Goal: Information Seeking & Learning: Learn about a topic

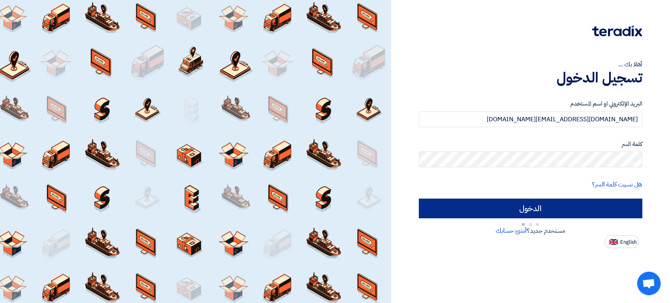
click at [534, 210] on input "الدخول" at bounding box center [530, 209] width 223 height 20
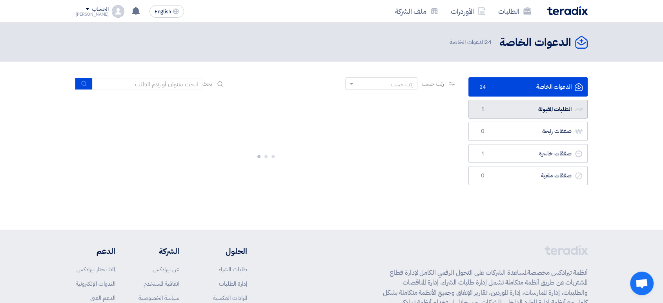
click at [502, 104] on link "الطلبات المقبولة الطلبات المقبولة 1" at bounding box center [527, 109] width 119 height 19
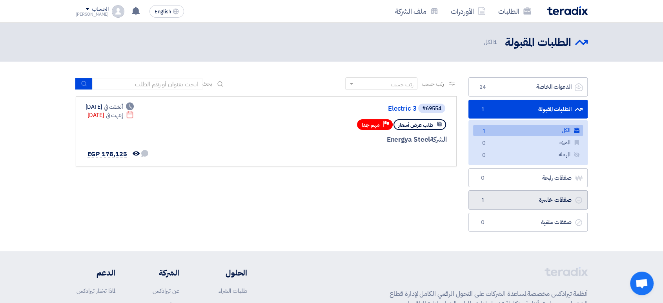
click at [530, 197] on link "صفقات خاسرة صفقات خاسرة 1" at bounding box center [527, 199] width 119 height 19
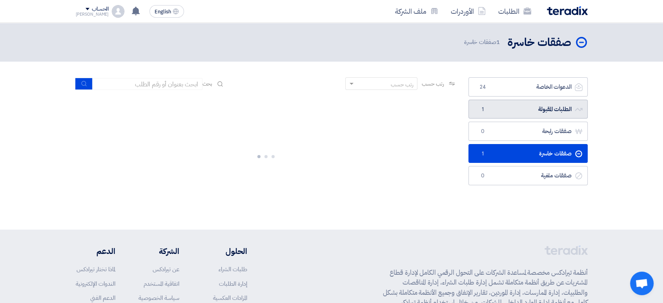
click at [531, 109] on link "الطلبات المقبولة الطلبات المقبولة 1" at bounding box center [527, 109] width 119 height 19
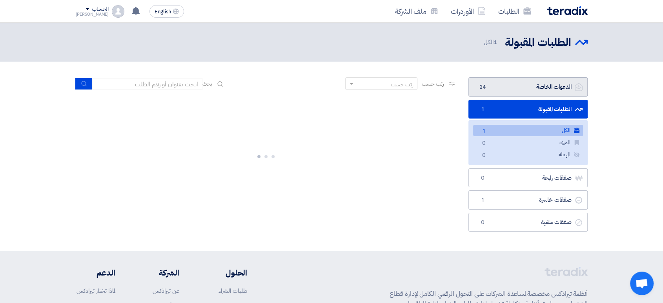
click at [530, 91] on link "الدعوات الخاصة الدعوات الخاصة 24" at bounding box center [527, 86] width 119 height 19
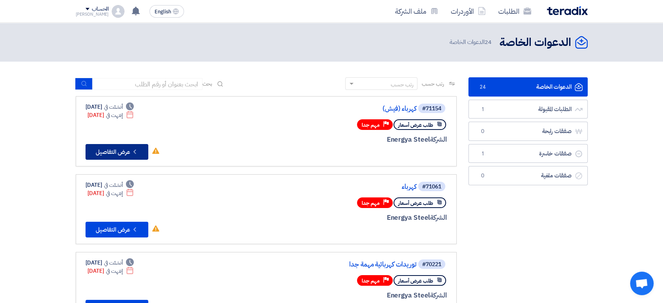
click at [117, 159] on button "Check details عرض التفاصيل" at bounding box center [117, 152] width 63 height 16
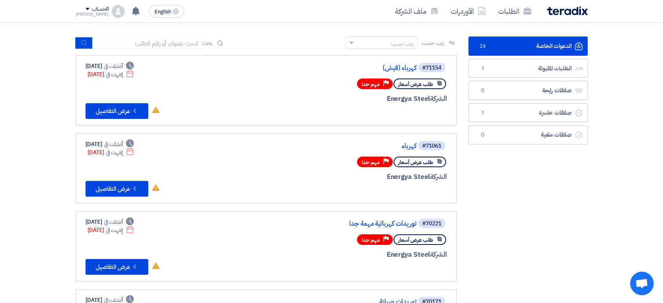
scroll to position [44, 0]
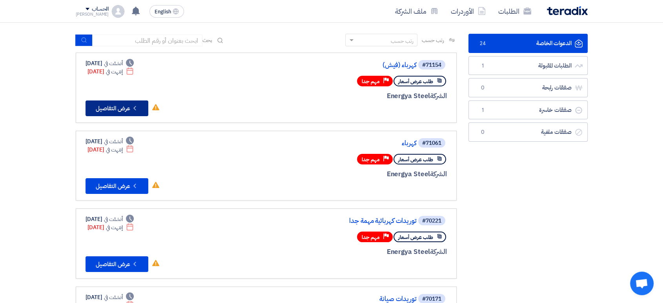
click at [128, 109] on button "Check details عرض التفاصيل" at bounding box center [117, 108] width 63 height 16
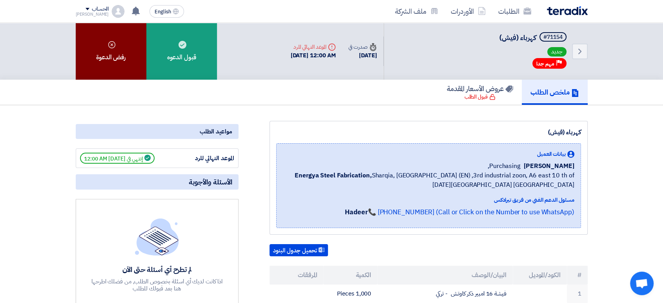
click at [132, 47] on div "رفض الدعوة" at bounding box center [111, 51] width 71 height 57
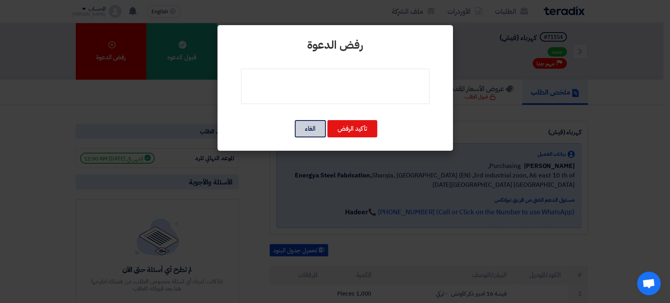
click at [300, 127] on button "الغاء" at bounding box center [310, 128] width 31 height 17
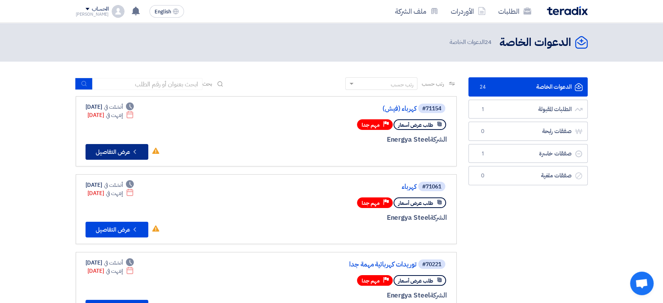
click at [122, 154] on button "Check details عرض التفاصيل" at bounding box center [117, 152] width 63 height 16
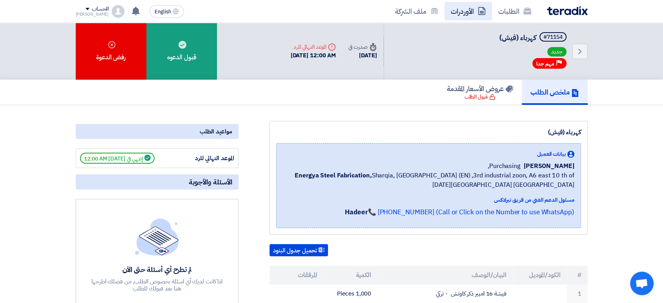
click at [457, 2] on link "الأوردرات" at bounding box center [468, 11] width 47 height 18
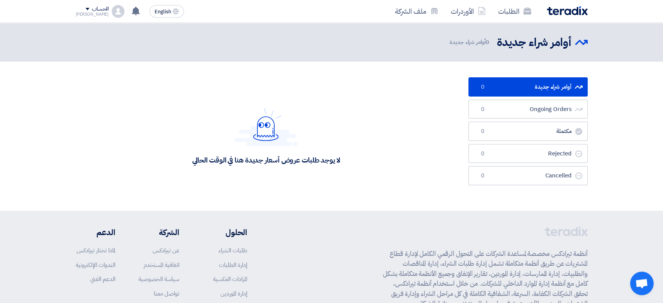
click at [523, 21] on div "الطلبات الأوردرات ملف الشركة English EN تم نشر طلب عروض أسعار جديد - شاهد التفا…" at bounding box center [332, 11] width 524 height 22
click at [523, 9] on link "الطلبات" at bounding box center [515, 11] width 46 height 18
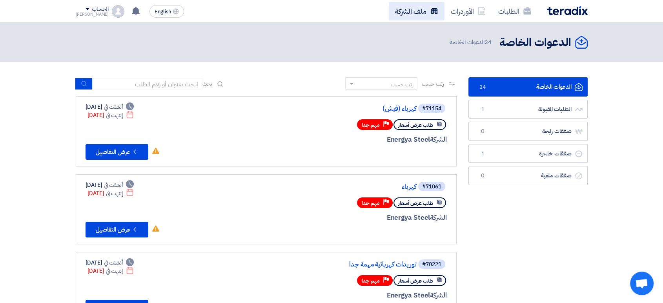
click at [415, 2] on link "ملف الشركة" at bounding box center [417, 11] width 56 height 18
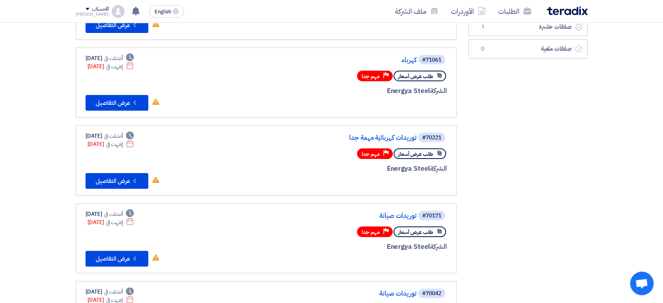
scroll to position [131, 0]
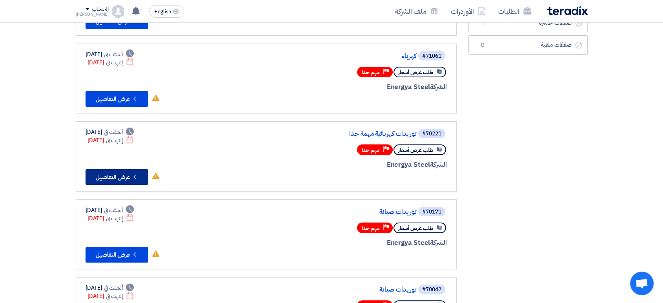
click at [110, 174] on button "Check details عرض التفاصيل" at bounding box center [117, 177] width 63 height 16
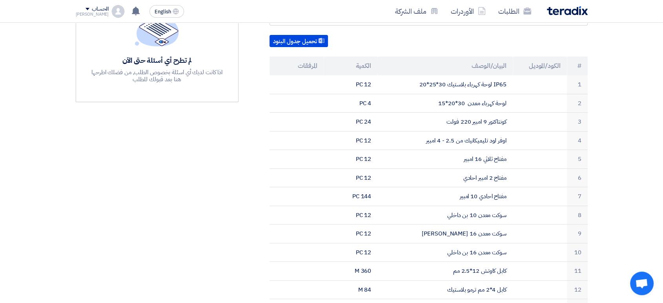
scroll to position [218, 0]
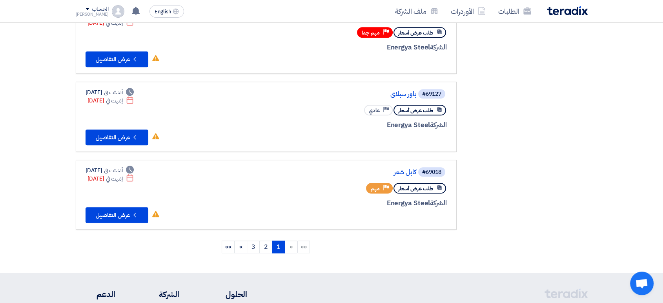
scroll to position [673, 0]
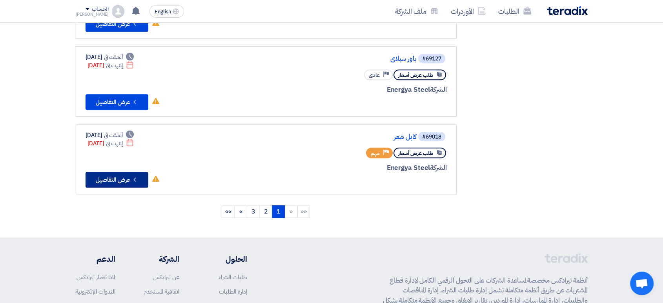
click at [117, 172] on button "Check details عرض التفاصيل" at bounding box center [117, 180] width 63 height 16
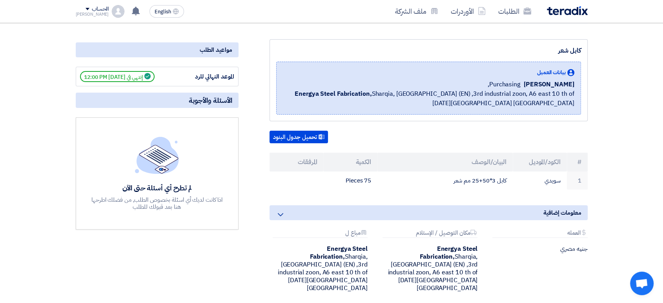
scroll to position [87, 0]
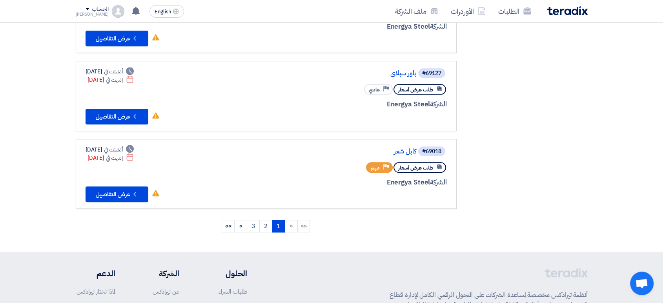
scroll to position [785, 0]
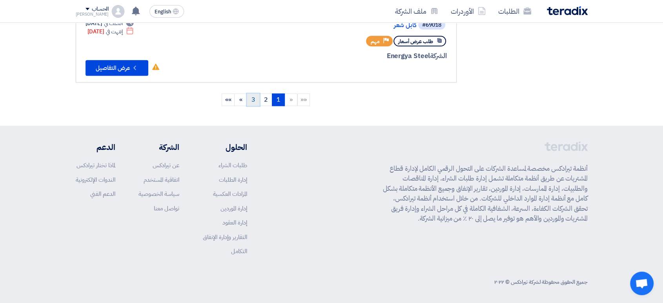
click at [251, 93] on link "3" at bounding box center [253, 99] width 13 height 13
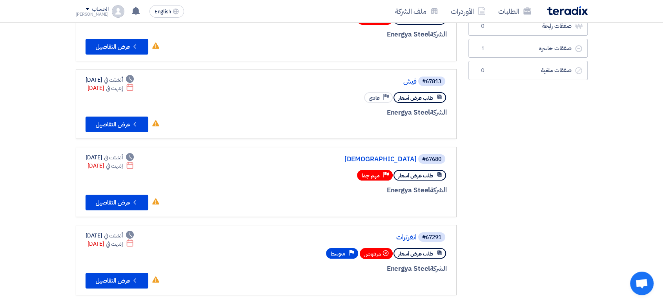
scroll to position [131, 0]
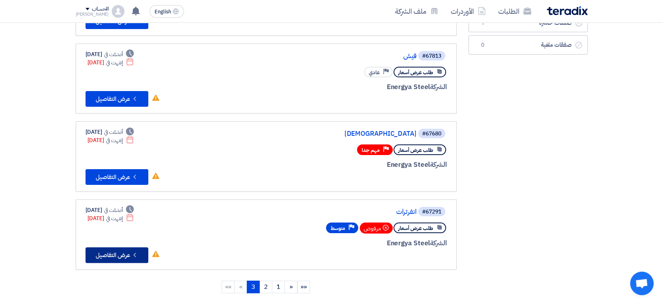
click at [137, 251] on icon "Check details" at bounding box center [134, 254] width 7 height 7
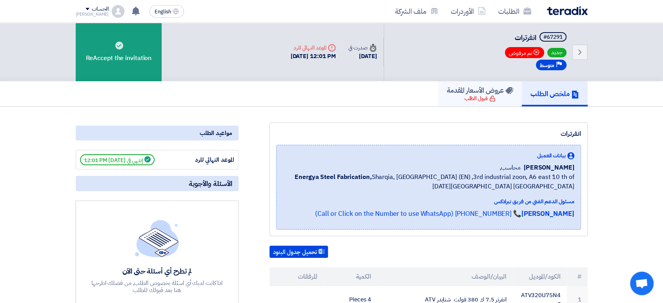
click at [495, 86] on h5 "عروض الأسعار المقدمة" at bounding box center [480, 90] width 66 height 9
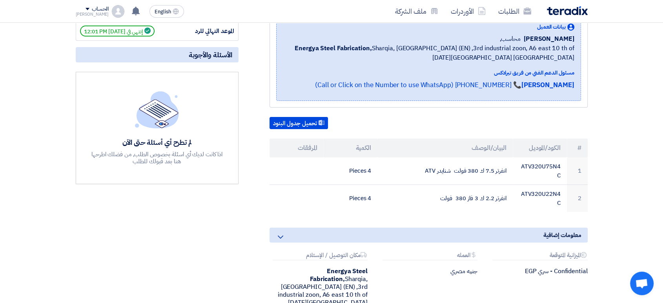
scroll to position [131, 0]
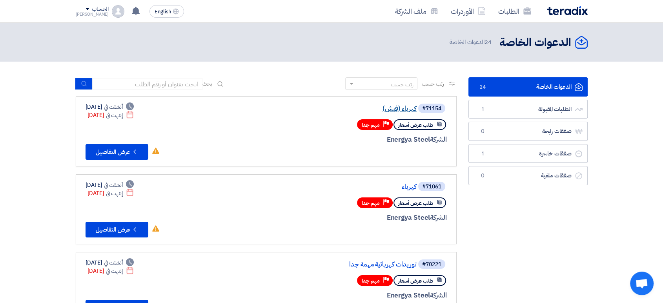
click at [396, 110] on link "كهرباء (فيش)" at bounding box center [338, 108] width 157 height 7
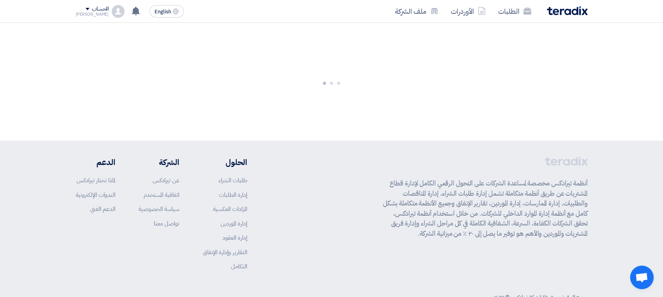
click at [395, 112] on div at bounding box center [331, 82] width 663 height 118
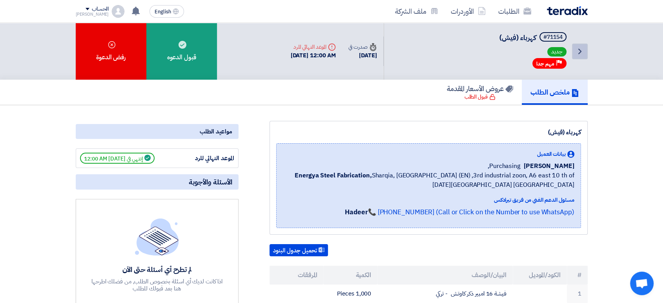
click at [581, 51] on use at bounding box center [579, 51] width 3 height 5
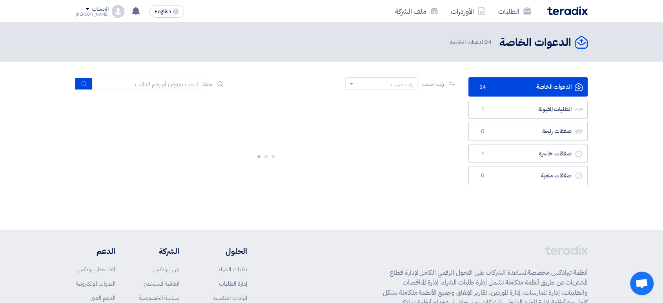
click at [481, 39] on span "24 الدعوات الخاصة" at bounding box center [471, 42] width 43 height 9
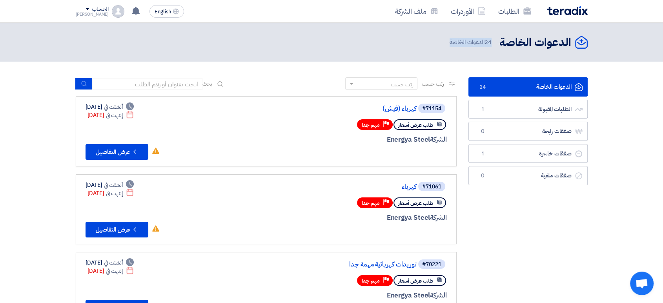
click at [481, 39] on span "24 الدعوات الخاصة" at bounding box center [471, 42] width 43 height 9
click at [527, 106] on link "الطلبات المقبولة الطلبات المقبولة 1" at bounding box center [527, 109] width 119 height 19
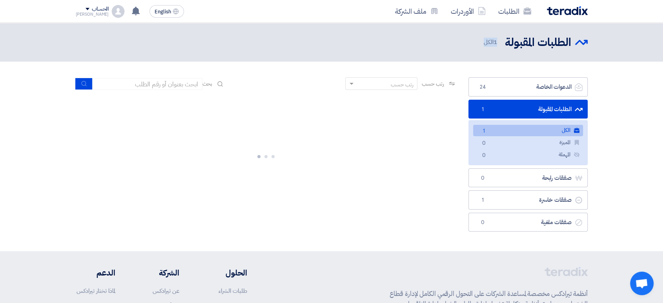
click at [618, 135] on section "الدعوات الخاصة الدعوات الخاصة 24 الطلبات المقبولة الطلبات المقبولة 1 الكل الكل …" at bounding box center [331, 157] width 663 height 190
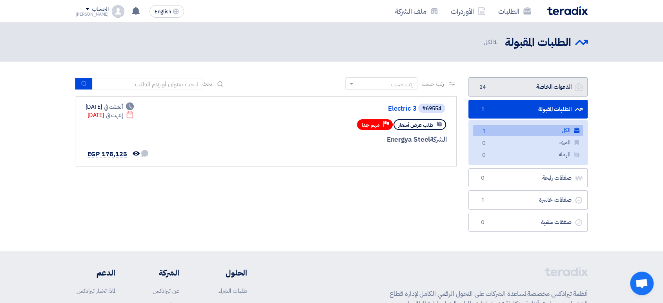
click at [548, 92] on link "الدعوات الخاصة الدعوات الخاصة 24" at bounding box center [527, 86] width 119 height 19
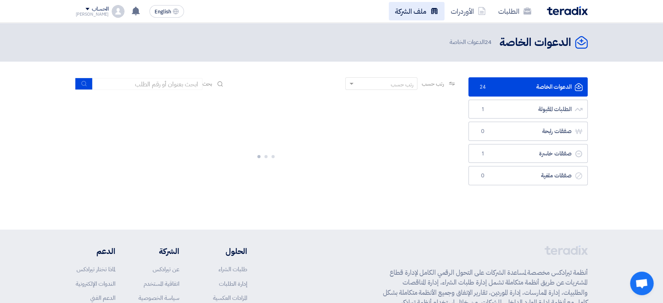
click at [421, 11] on link "ملف الشركة" at bounding box center [417, 11] width 56 height 18
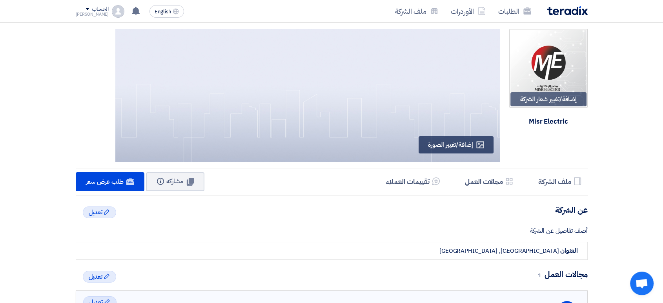
drag, startPoint x: 374, startPoint y: 129, endPoint x: 482, endPoint y: 133, distance: 108.3
click at [482, 133] on div at bounding box center [307, 95] width 385 height 133
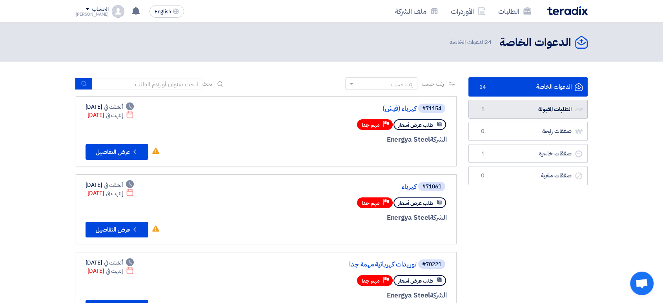
click at [554, 108] on link "الطلبات المقبولة الطلبات المقبولة 1" at bounding box center [527, 109] width 119 height 19
